Goal: Book appointment/travel/reservation

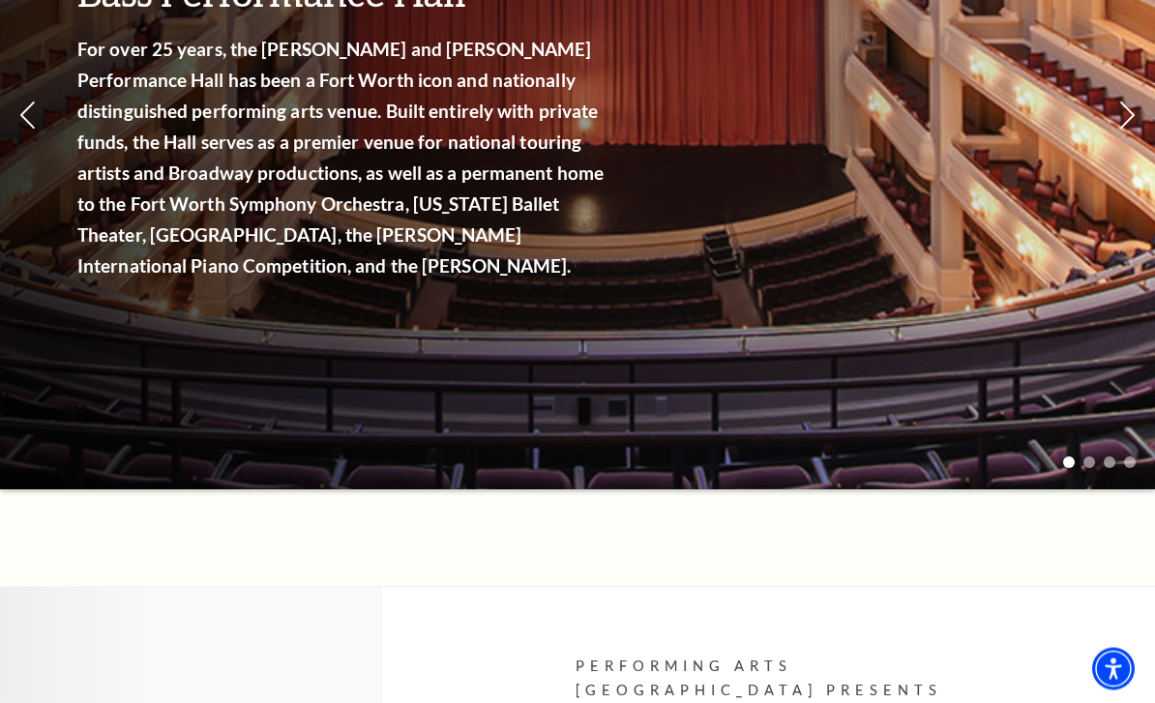
scroll to position [363, 0]
click at [620, 247] on link "View Full Calendar" at bounding box center [577, 269] width 217 height 76
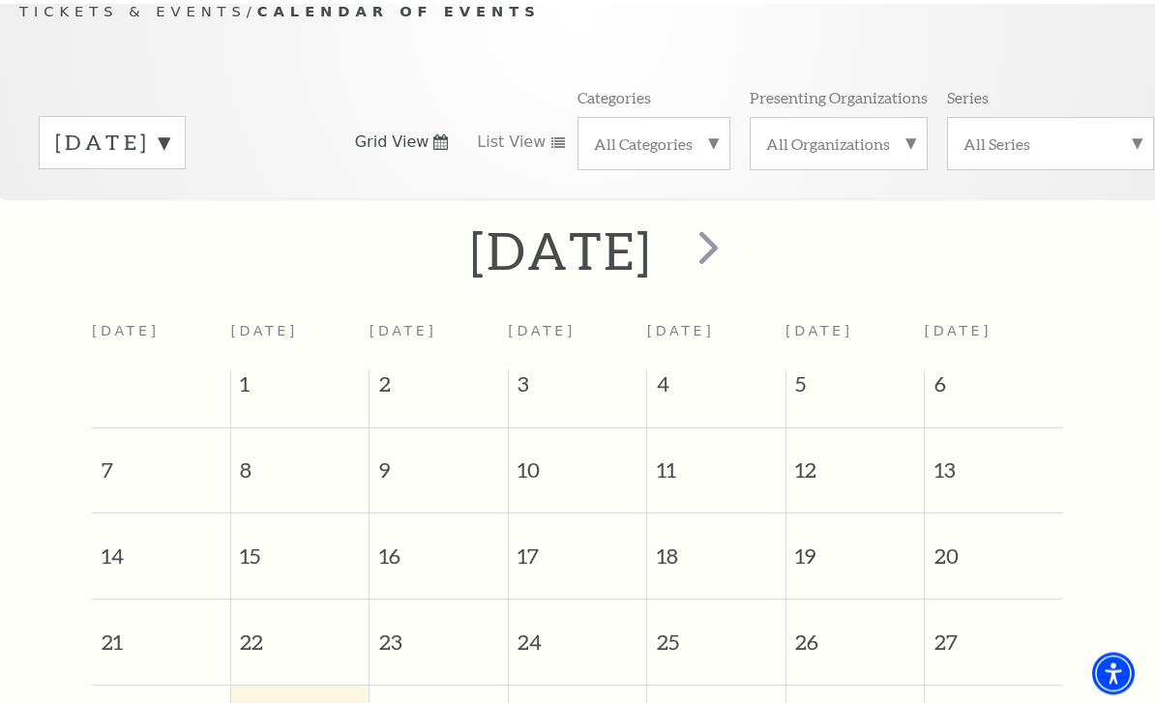
scroll to position [202, 0]
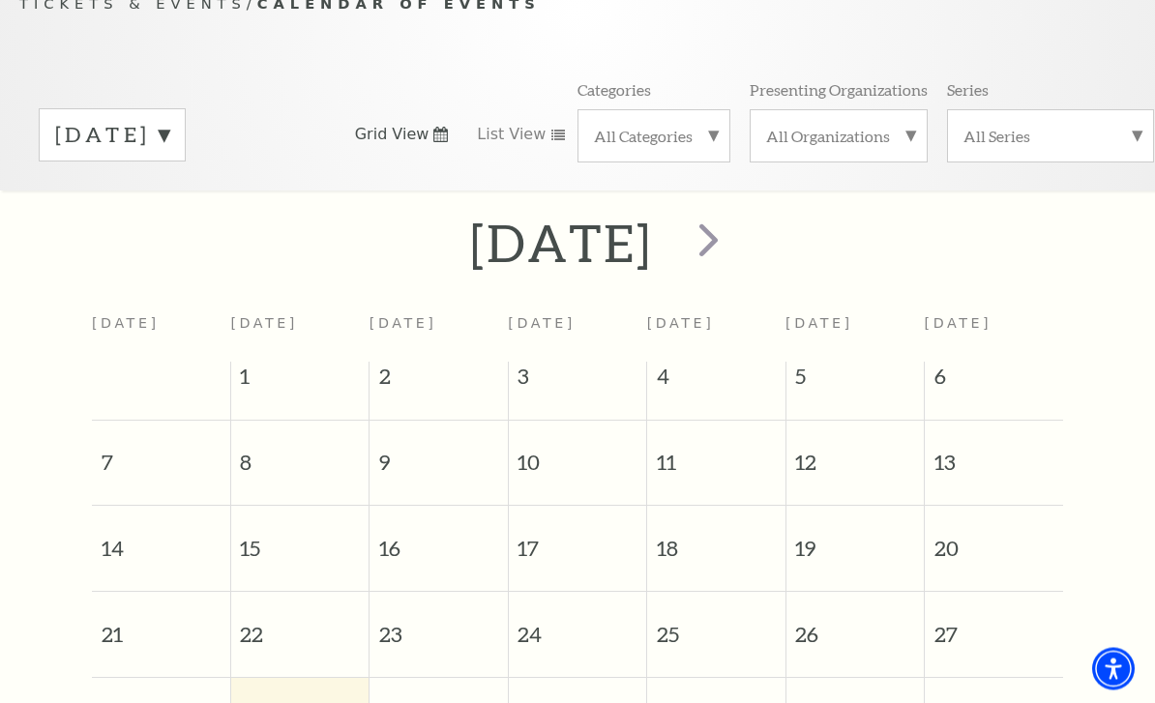
click at [736, 236] on span "next" at bounding box center [708, 240] width 55 height 55
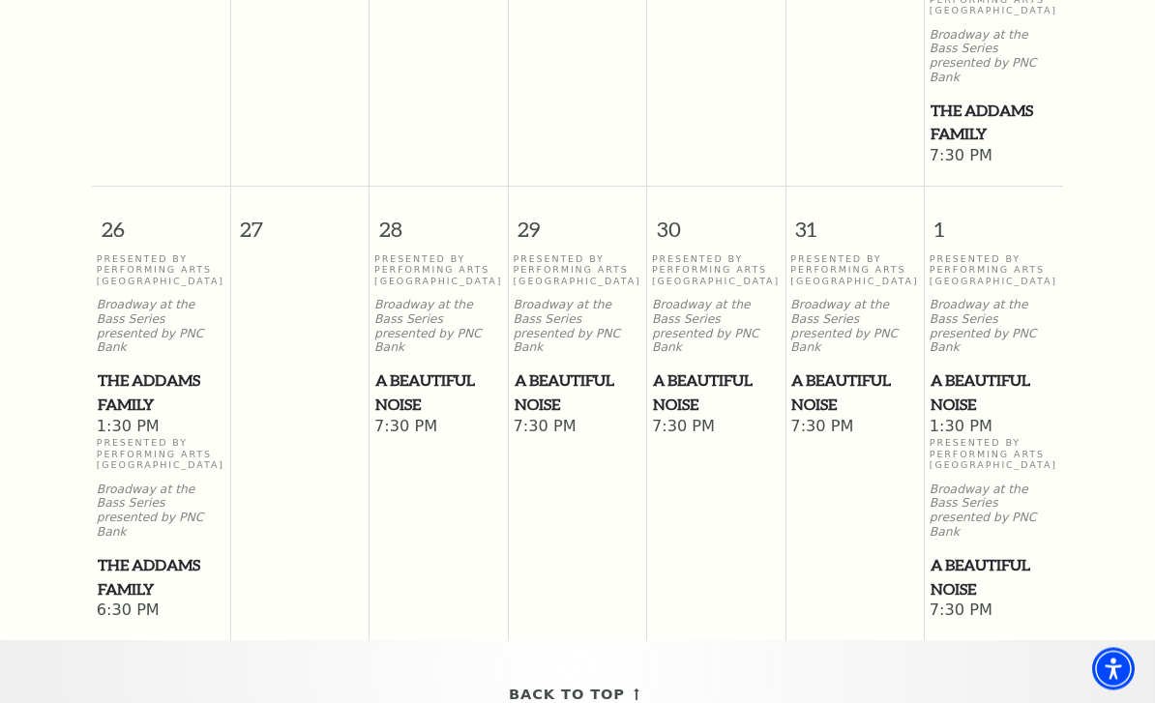
scroll to position [1533, 0]
click at [431, 369] on span "A Beautiful Noise" at bounding box center [438, 392] width 127 height 47
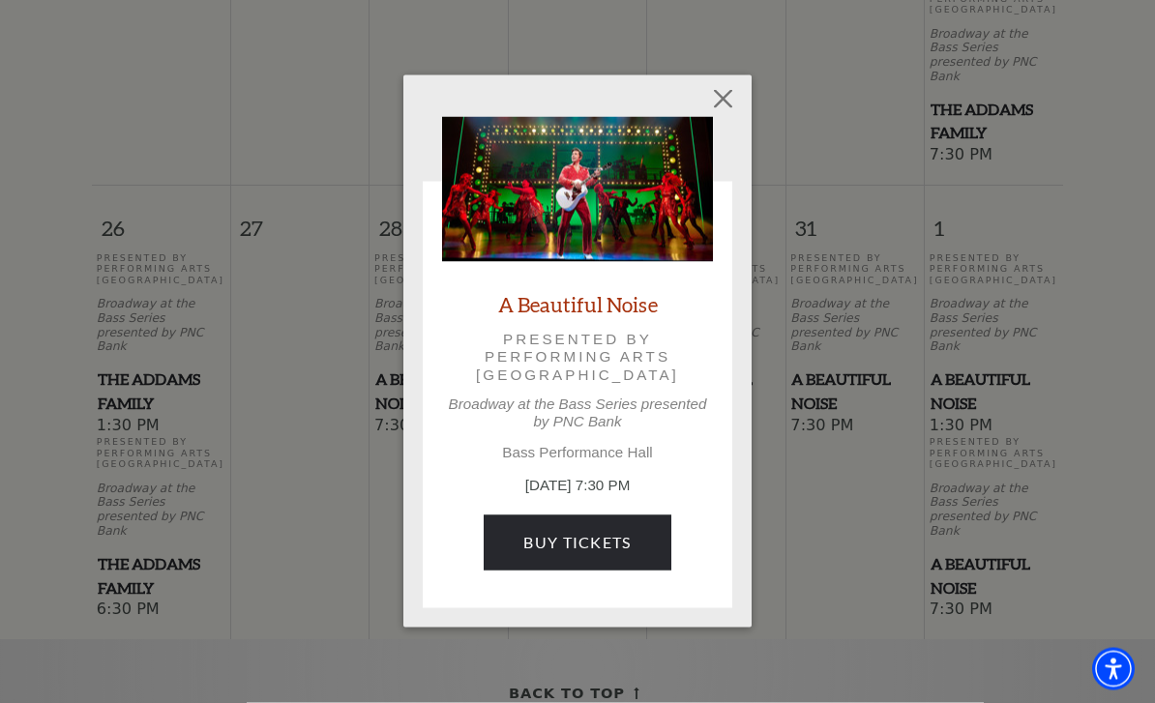
scroll to position [1534, 0]
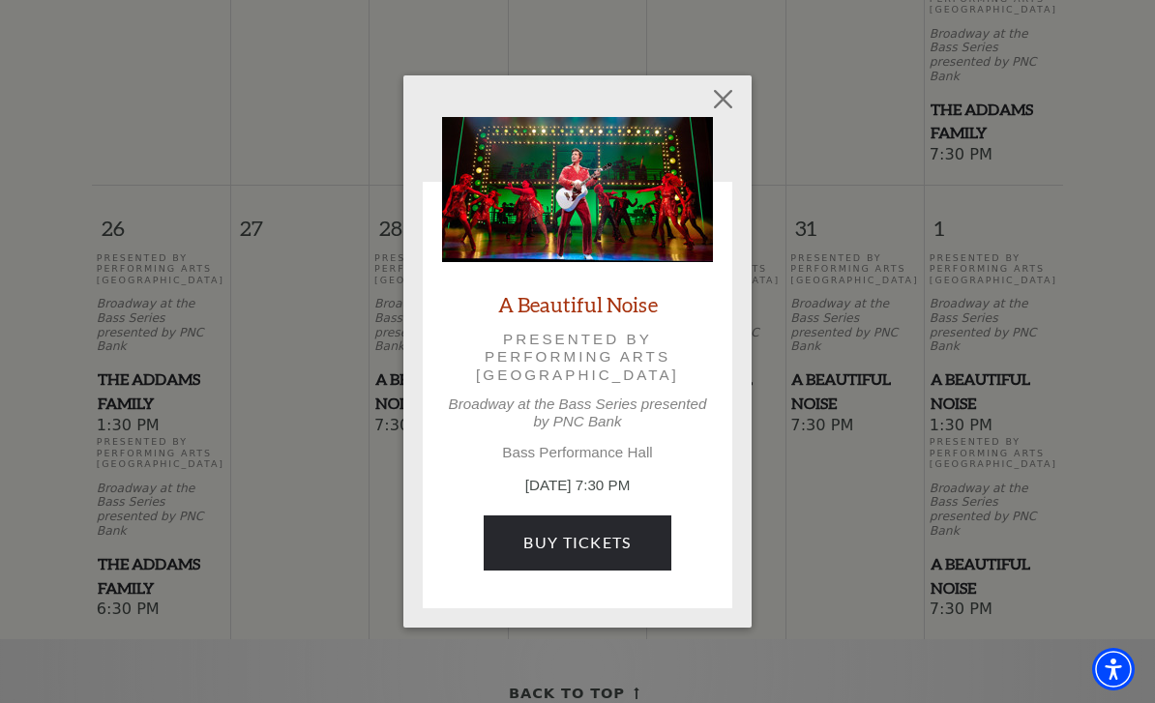
click at [731, 108] on button "Close" at bounding box center [723, 99] width 37 height 37
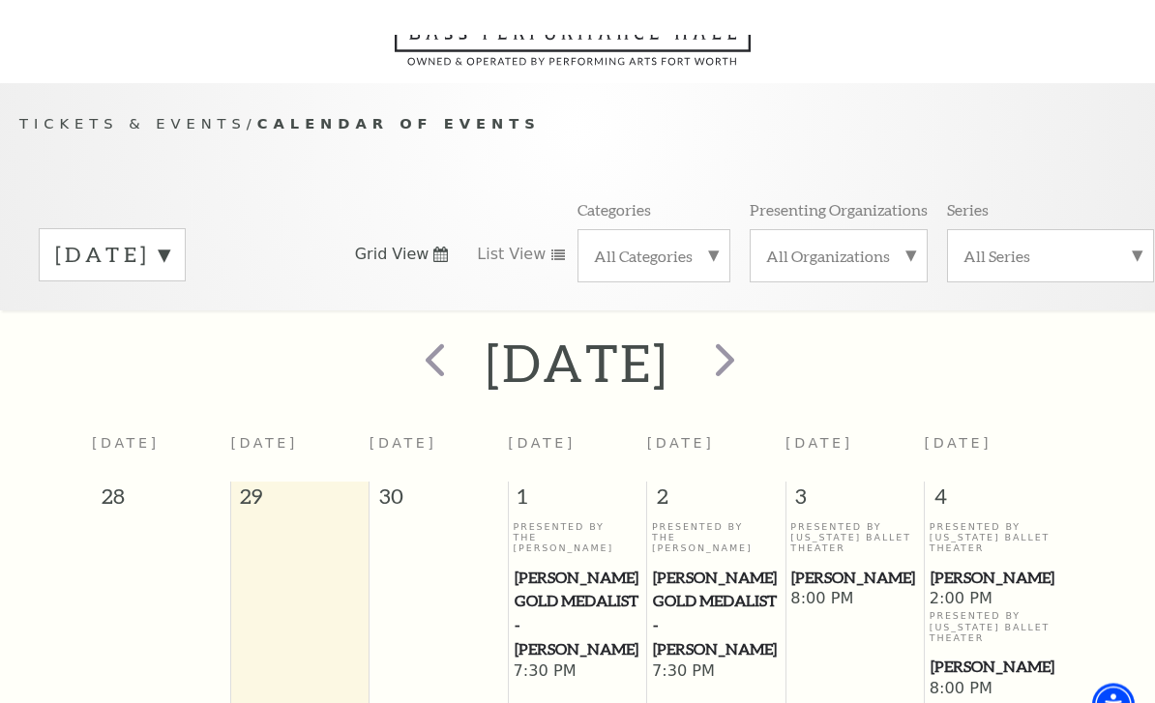
scroll to position [84, 0]
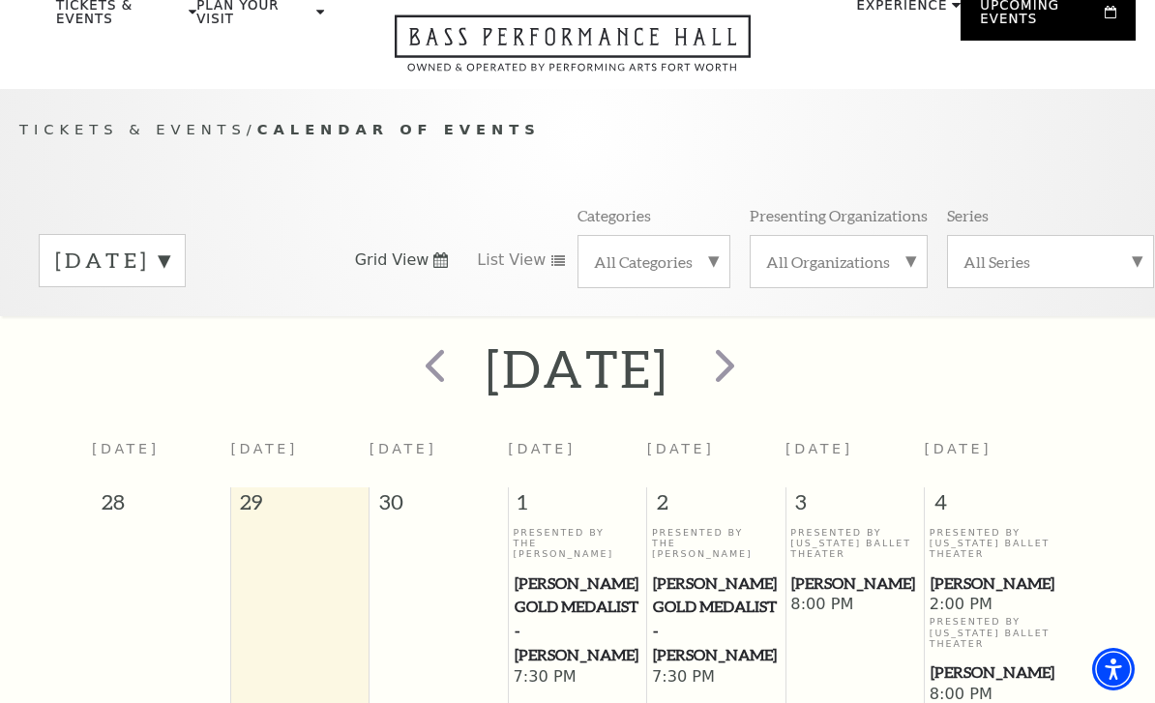
click at [753, 374] on span "next" at bounding box center [724, 365] width 55 height 55
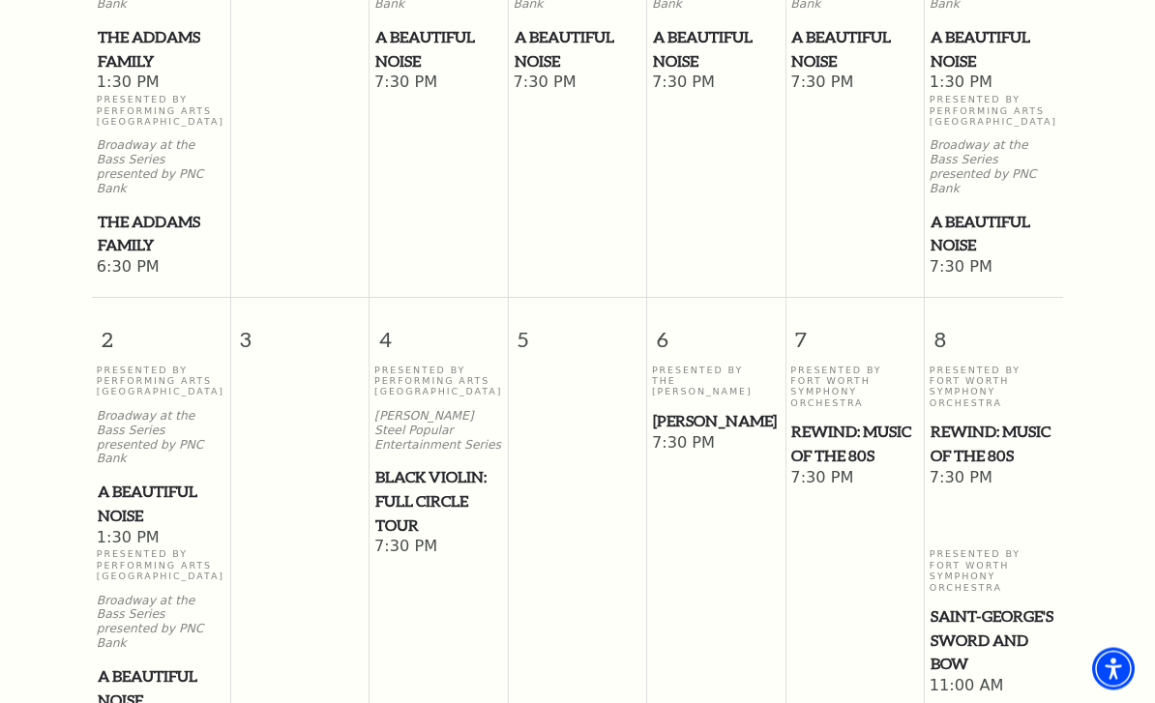
scroll to position [704, 0]
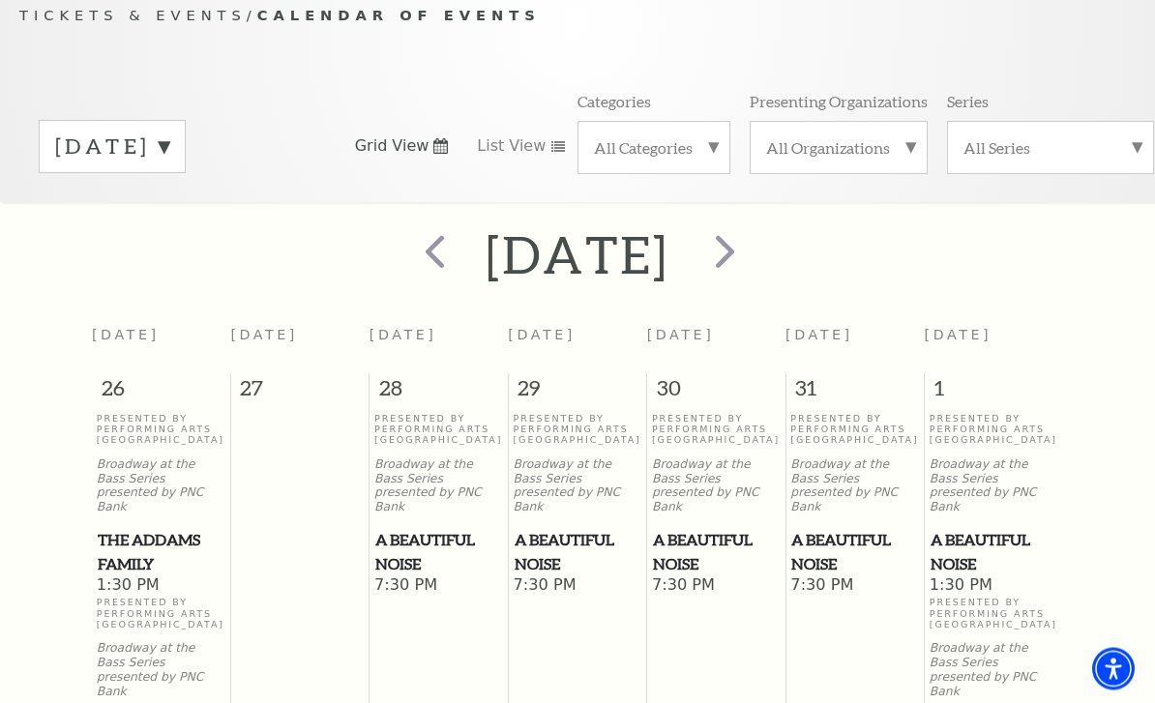
click at [753, 255] on span "next" at bounding box center [724, 251] width 55 height 55
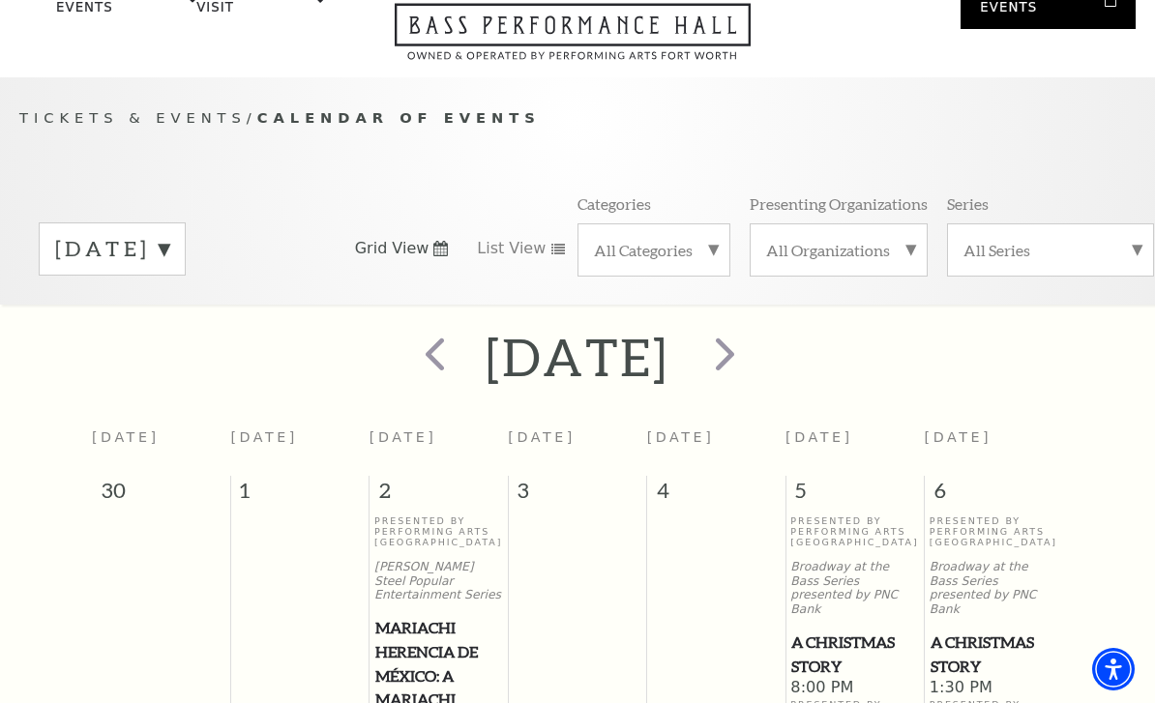
scroll to position [98, 0]
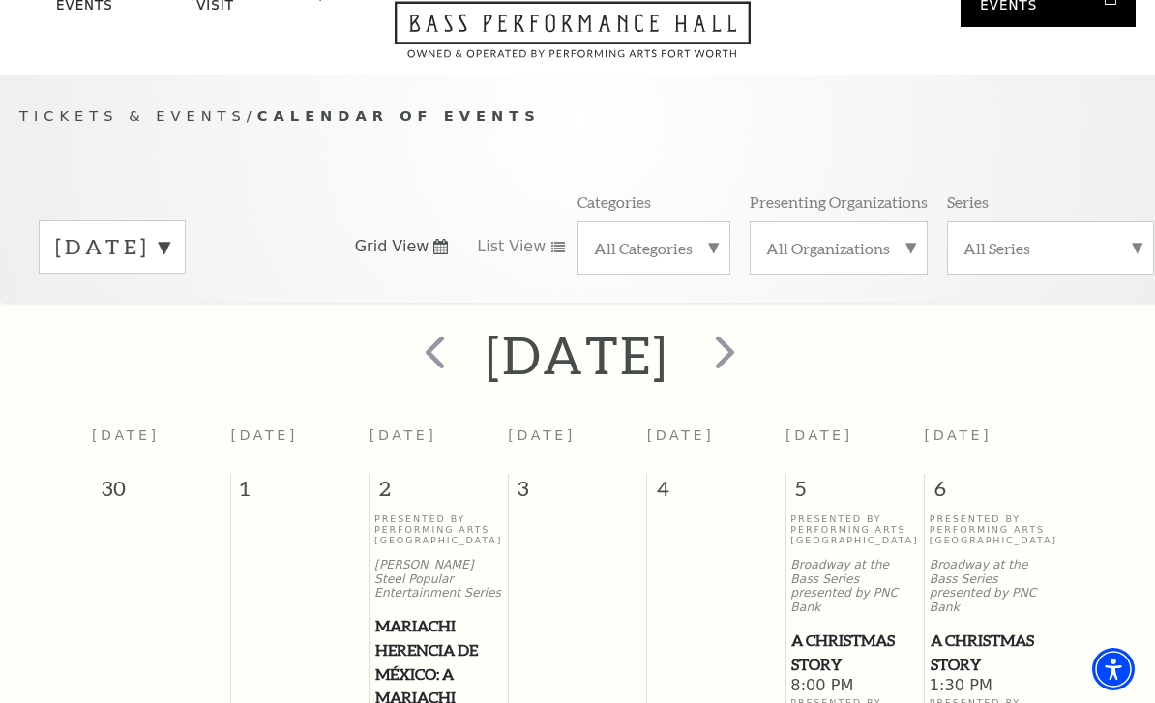
click at [753, 344] on span "next" at bounding box center [724, 351] width 55 height 55
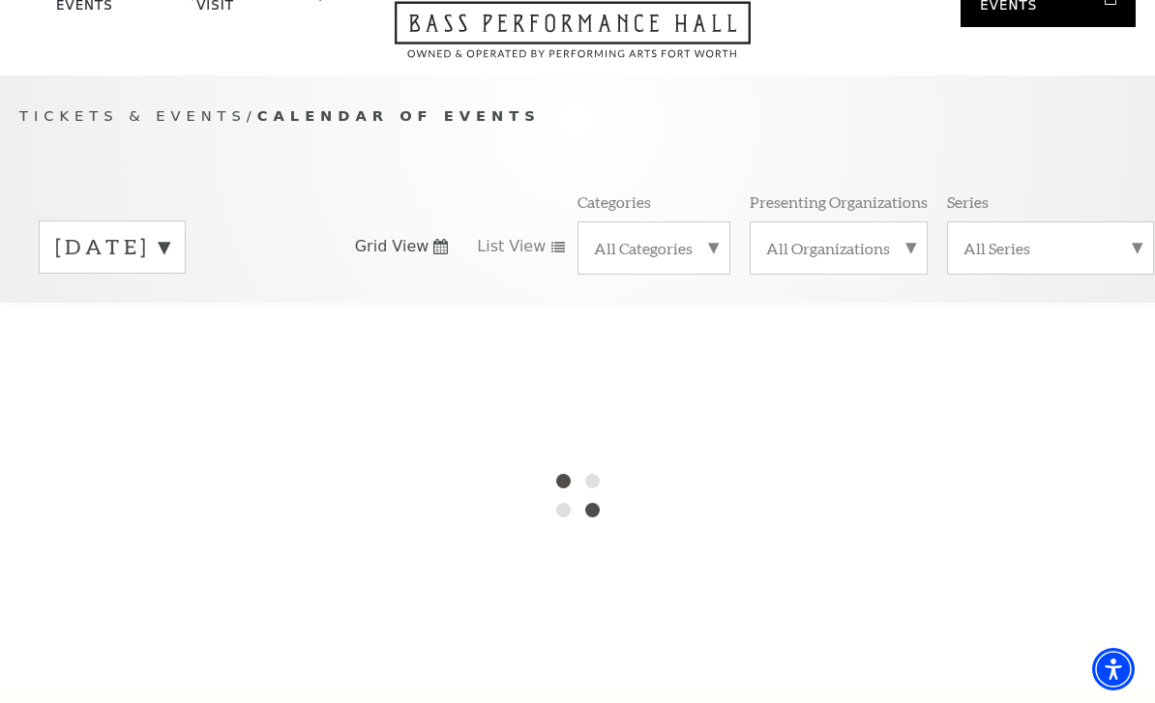
click at [169, 256] on label "December 2025" at bounding box center [112, 247] width 114 height 30
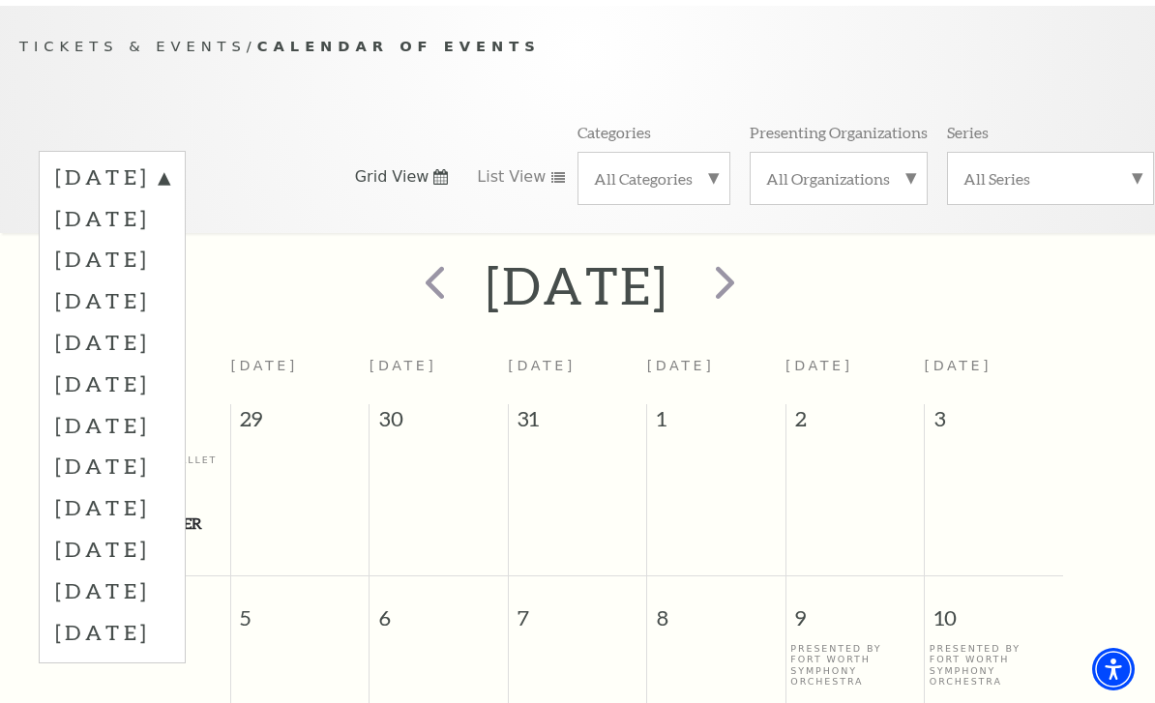
scroll to position [171, 0]
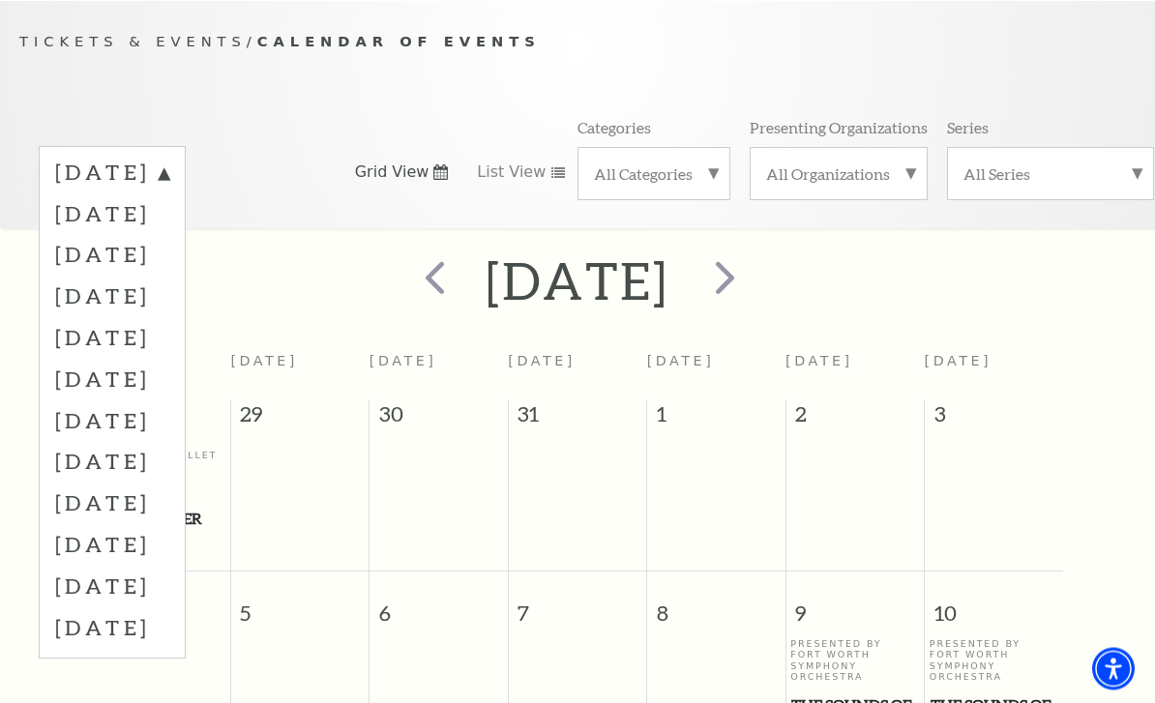
click at [169, 331] on label "January 2026" at bounding box center [112, 338] width 114 height 42
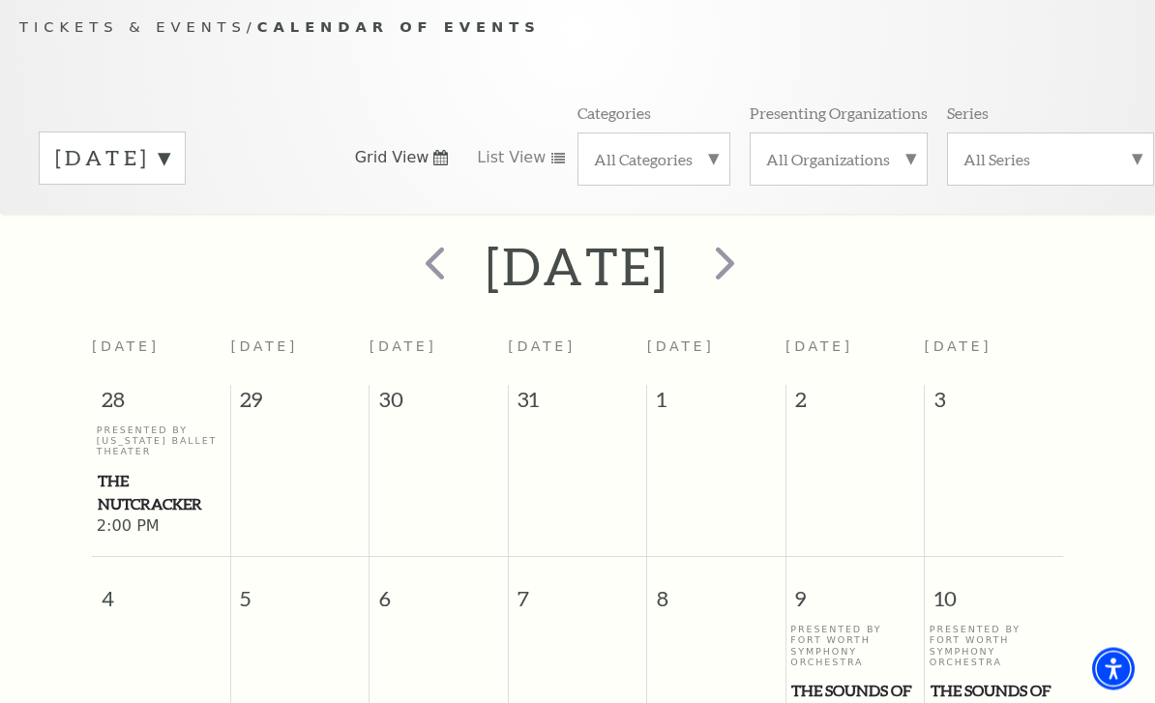
scroll to position [133, 0]
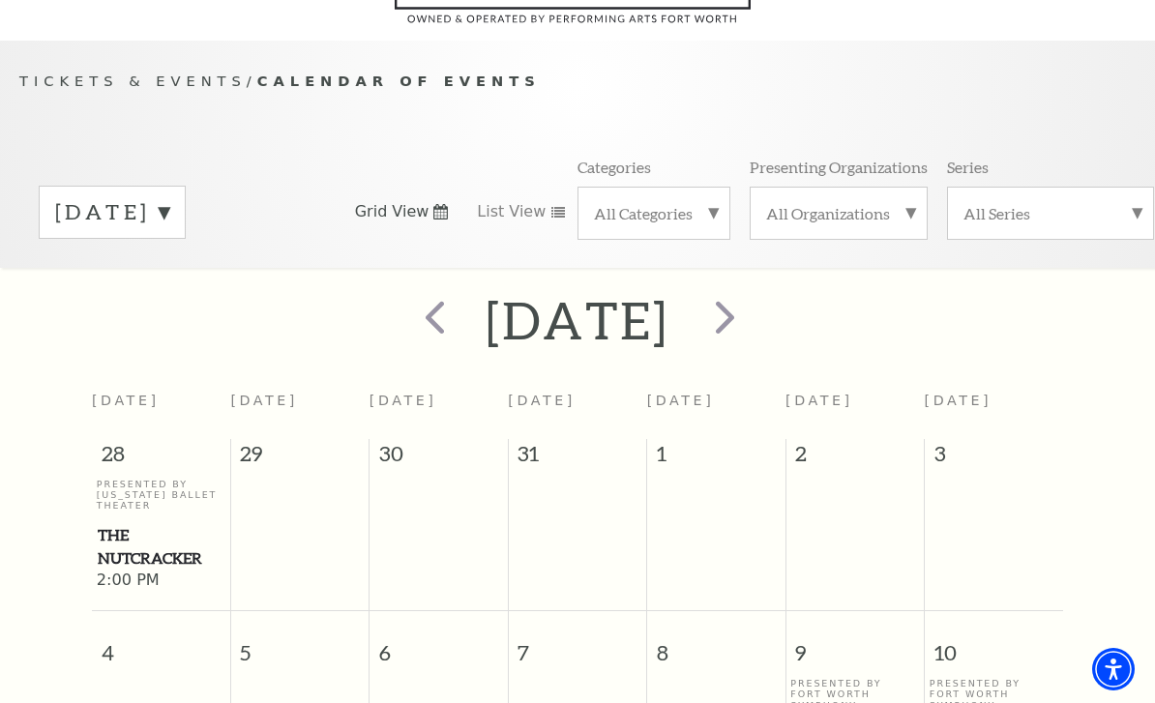
click at [753, 316] on span "next" at bounding box center [724, 316] width 55 height 55
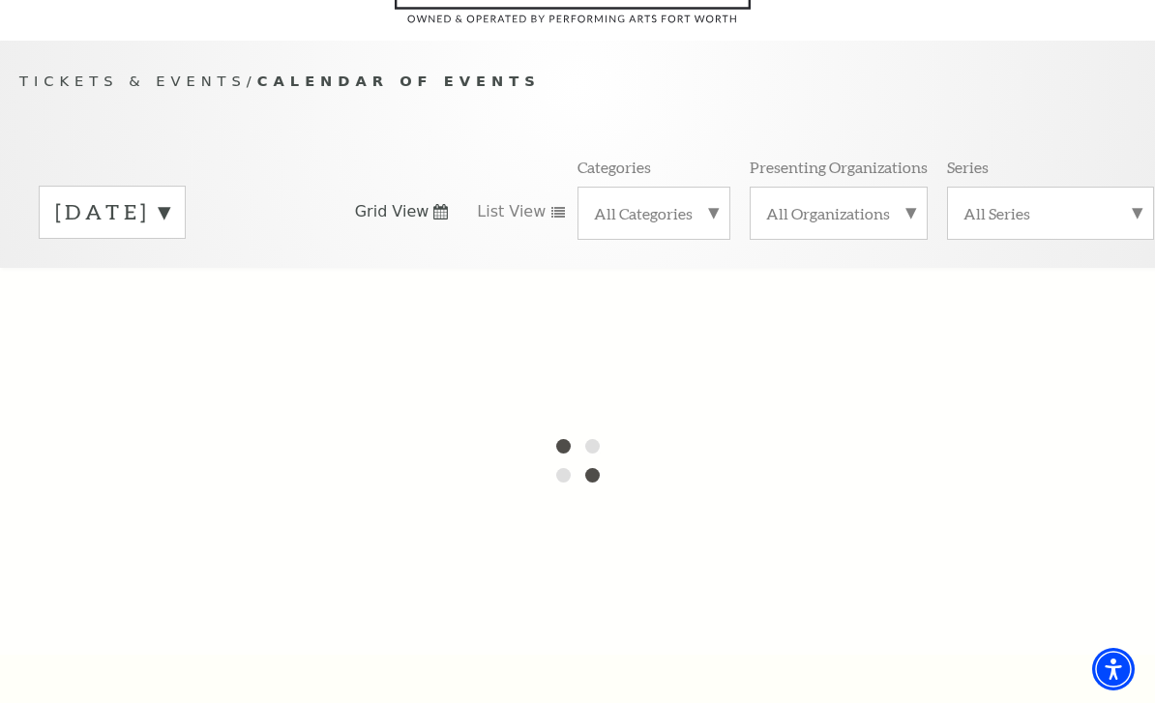
click at [169, 205] on label "January 2026" at bounding box center [112, 212] width 114 height 30
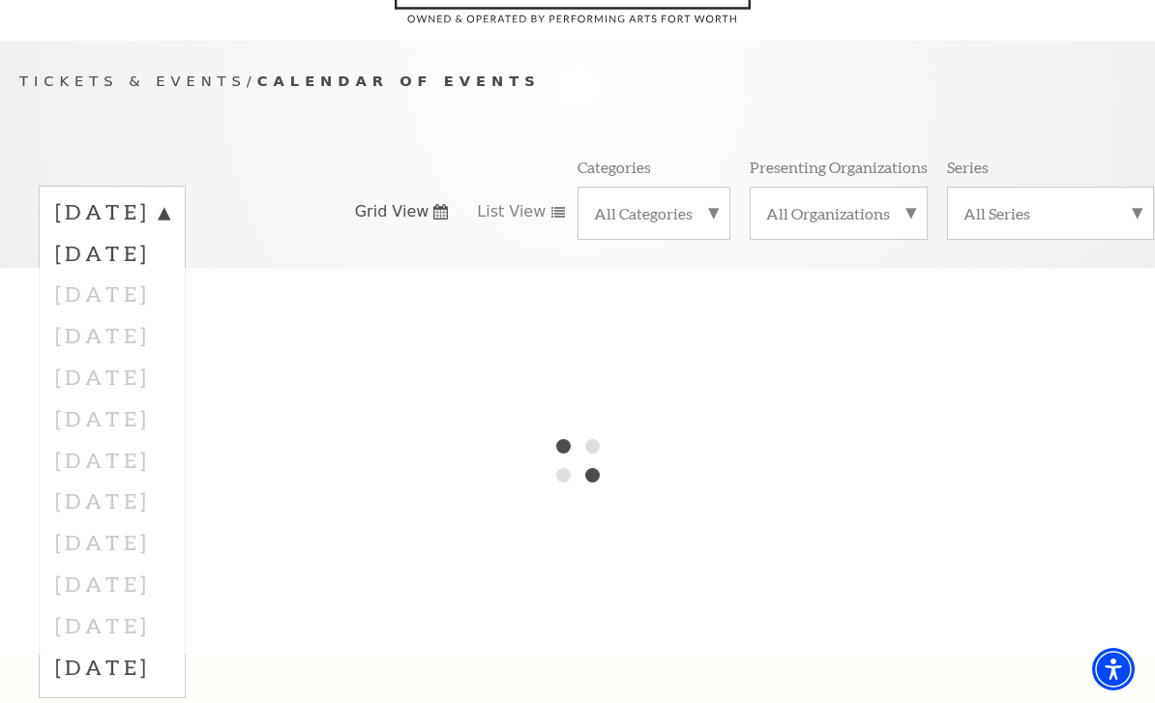
click at [250, 416] on div at bounding box center [577, 461] width 1155 height 387
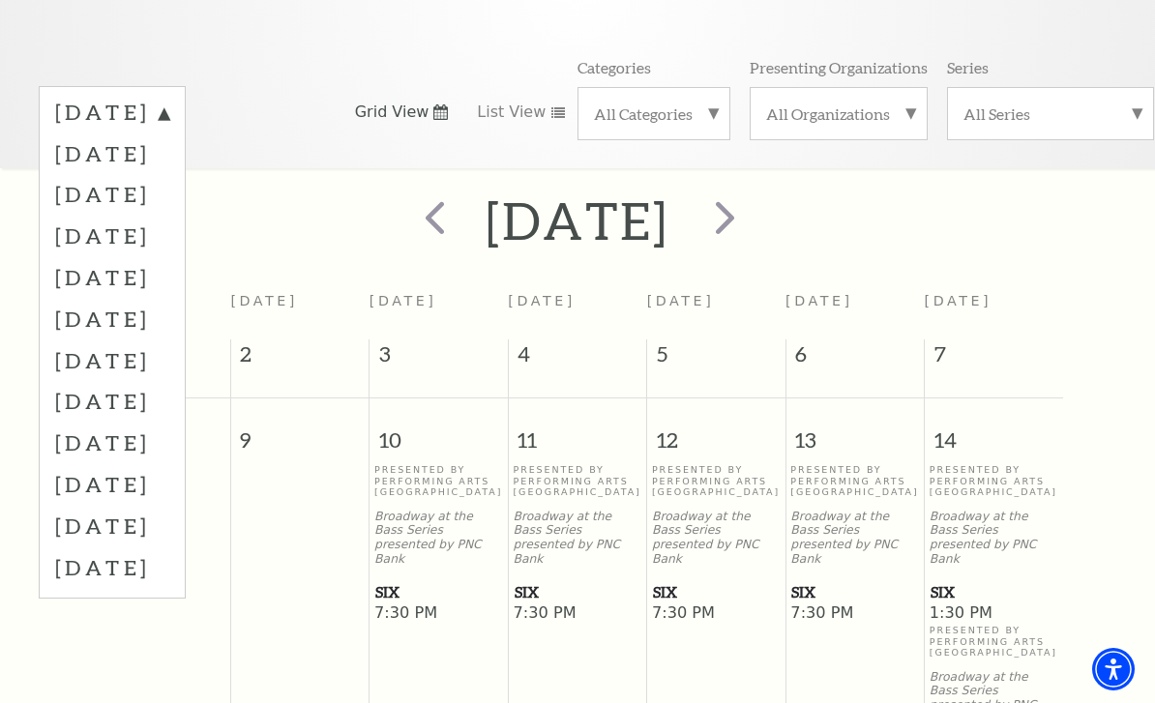
scroll to position [232, 0]
click at [601, 229] on h2 "February 2026" at bounding box center [577, 221] width 183 height 62
click at [169, 119] on label "September 2025" at bounding box center [112, 115] width 114 height 35
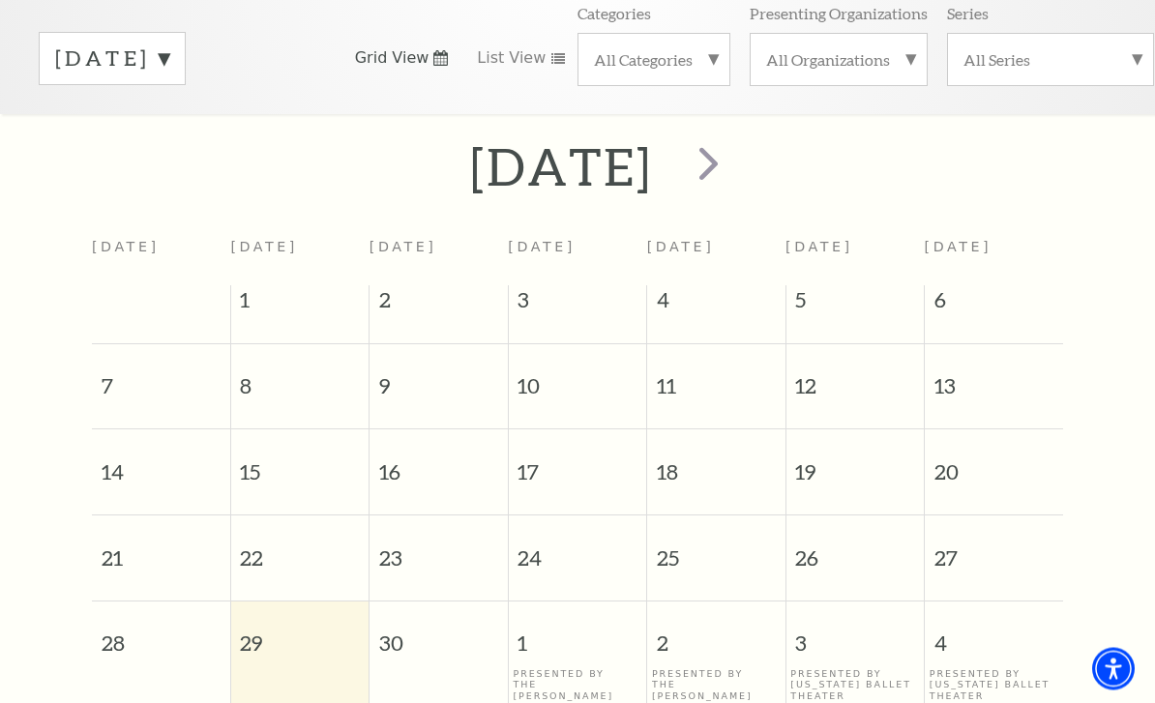
click at [736, 169] on span "next" at bounding box center [708, 163] width 55 height 55
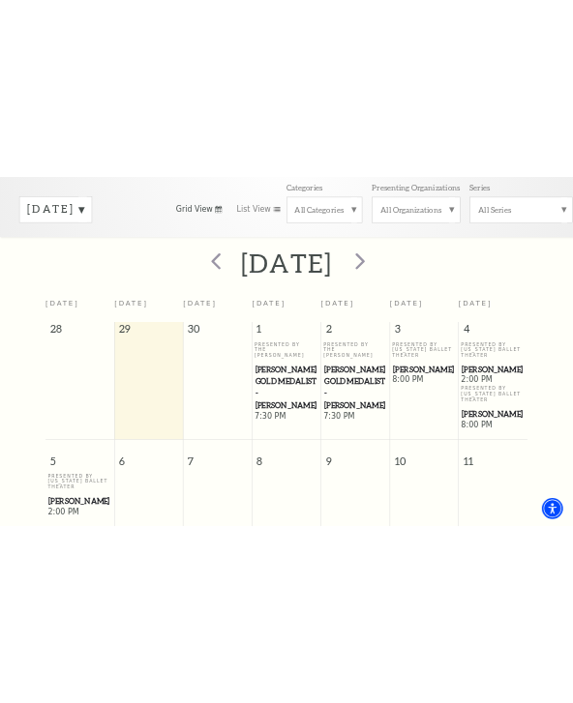
scroll to position [0, 0]
